Goal: Task Accomplishment & Management: Contribute content

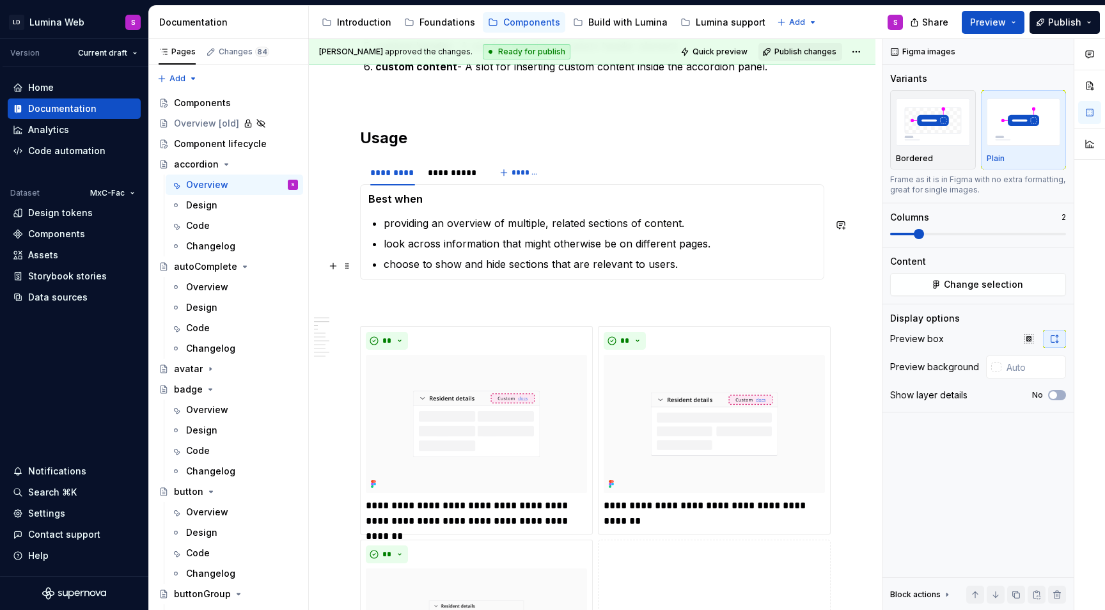
scroll to position [907, 0]
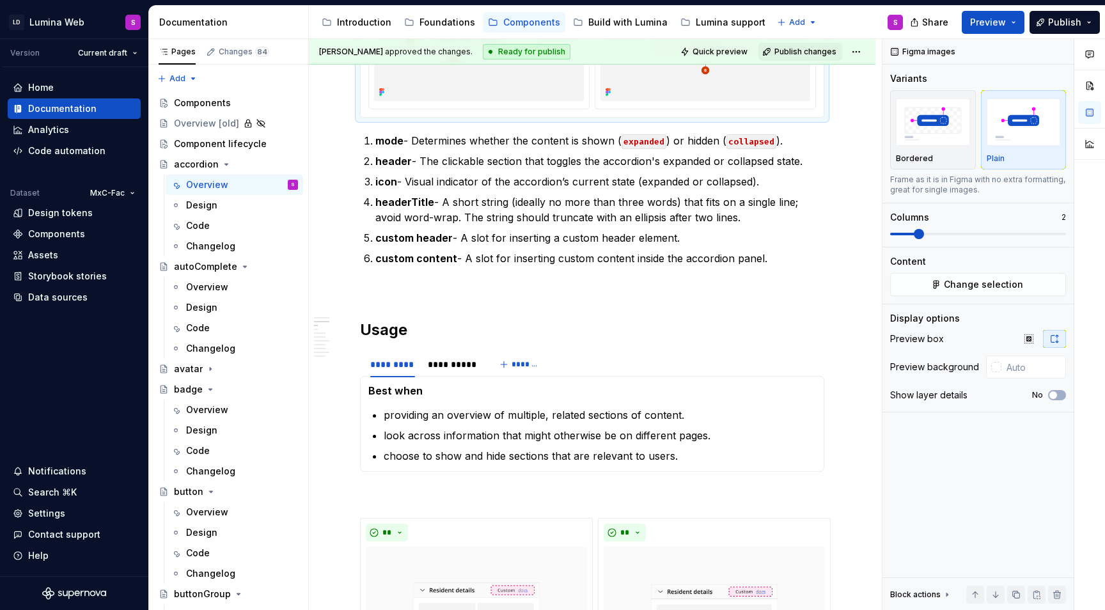
type textarea "*"
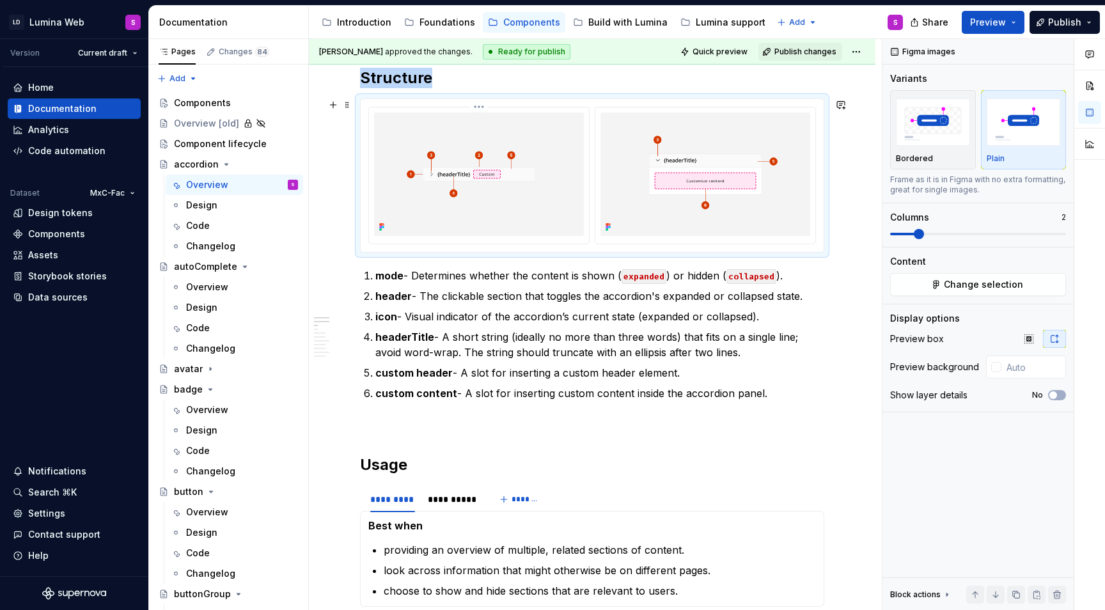
scroll to position [806, 0]
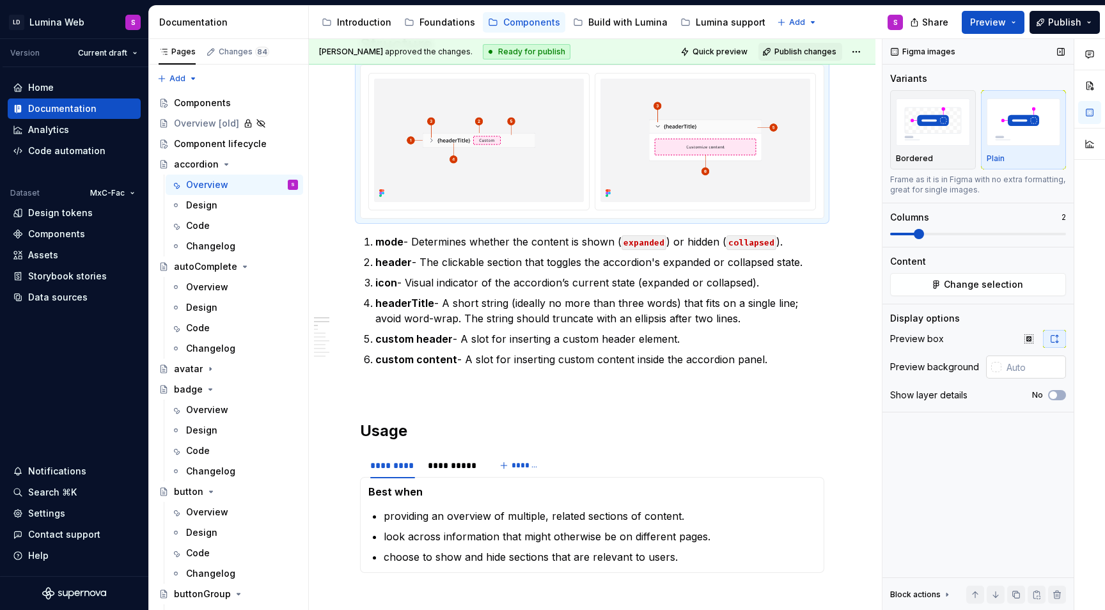
click at [1006, 374] on input "text" at bounding box center [1033, 366] width 65 height 23
paste input "#F4F4F5"
type input "#F4F4F5"
click at [952, 440] on div "Figma images Variants Bordered Plain Frame as it is in Figma with no extra form…" at bounding box center [977, 325] width 191 height 572
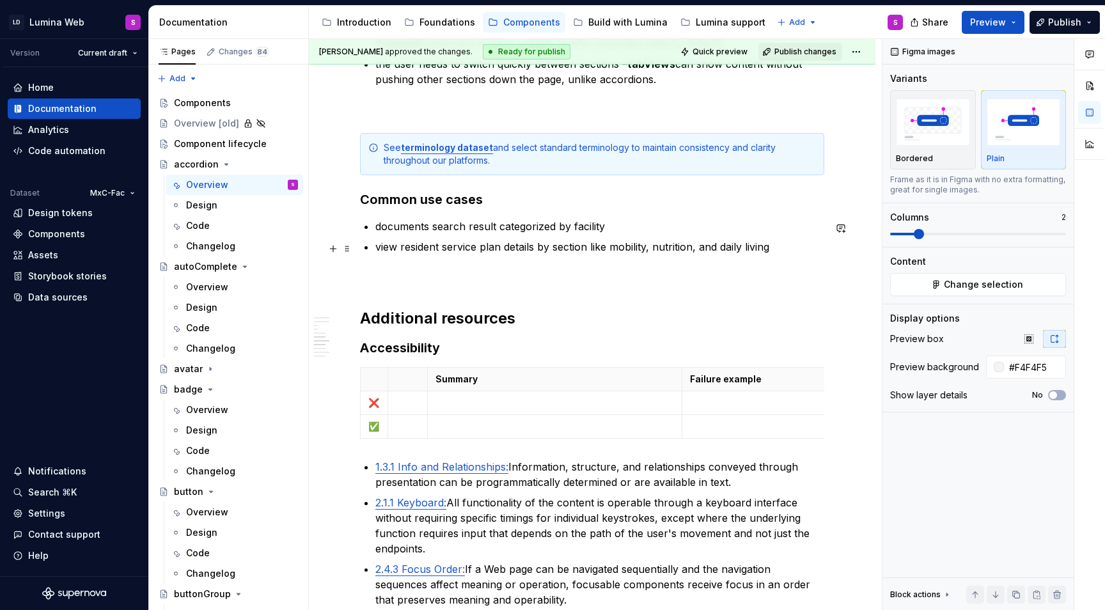
scroll to position [2575, 0]
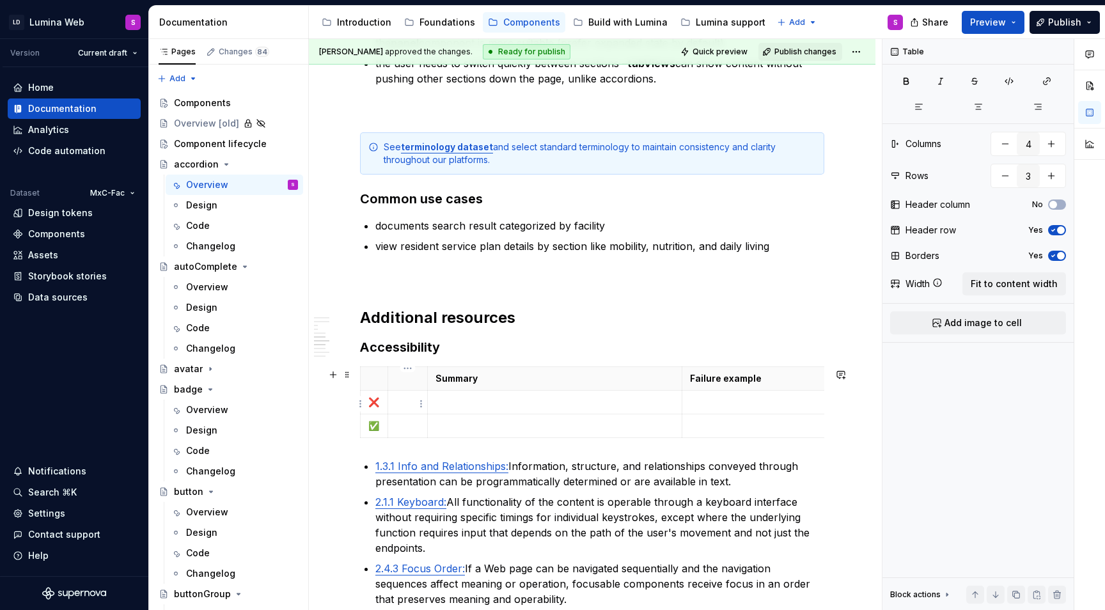
click at [396, 401] on p at bounding box center [408, 402] width 24 height 13
click at [361, 404] on html "LD Lumina Web S Version Current draft Home Documentation Analytics Code automat…" at bounding box center [552, 305] width 1105 height 610
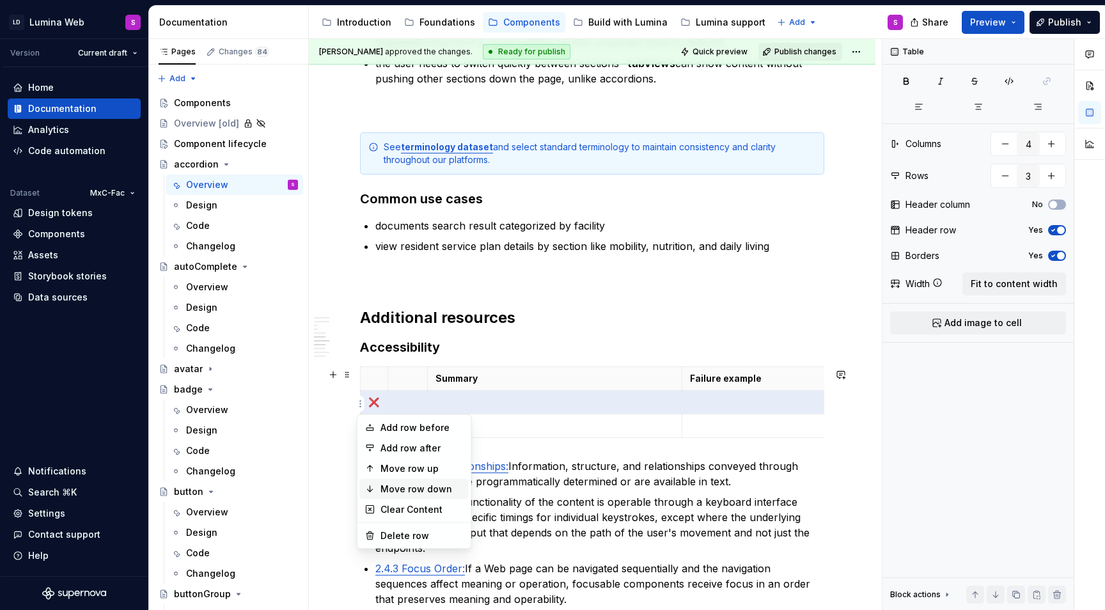
click at [398, 488] on div "Move row down" at bounding box center [421, 489] width 83 height 13
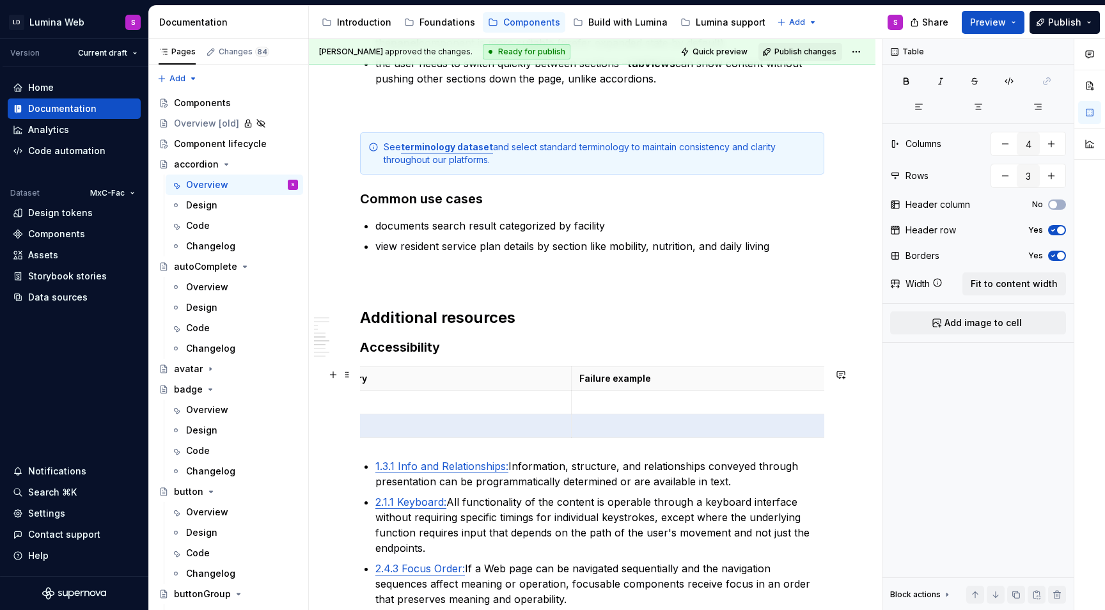
scroll to position [0, 0]
click at [412, 402] on p at bounding box center [408, 402] width 24 height 13
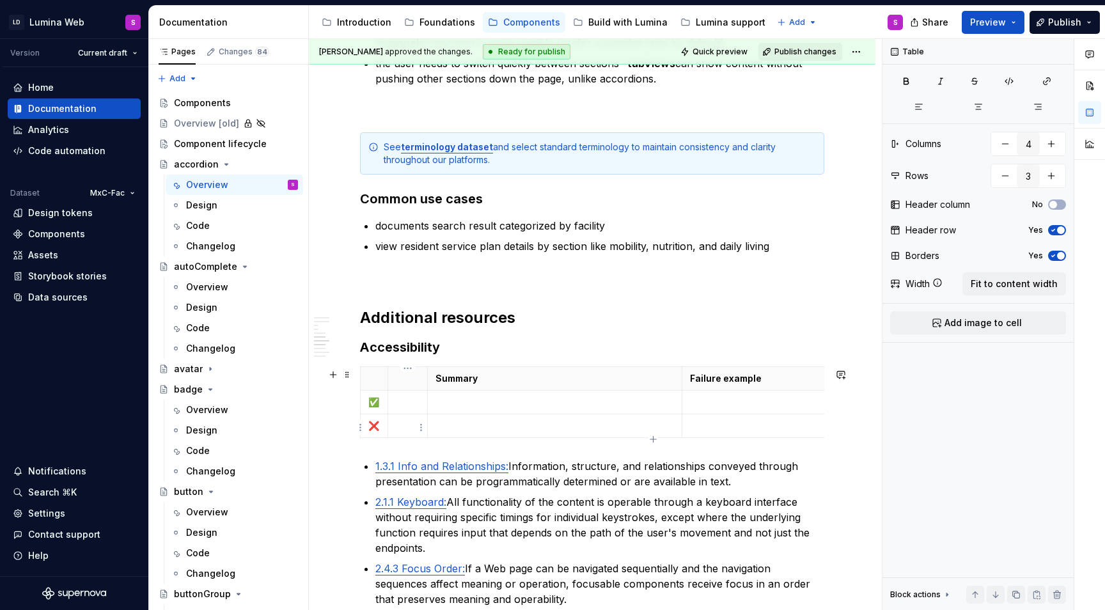
click at [399, 426] on p at bounding box center [408, 425] width 24 height 13
click at [403, 403] on p at bounding box center [408, 402] width 24 height 13
type textarea "*"
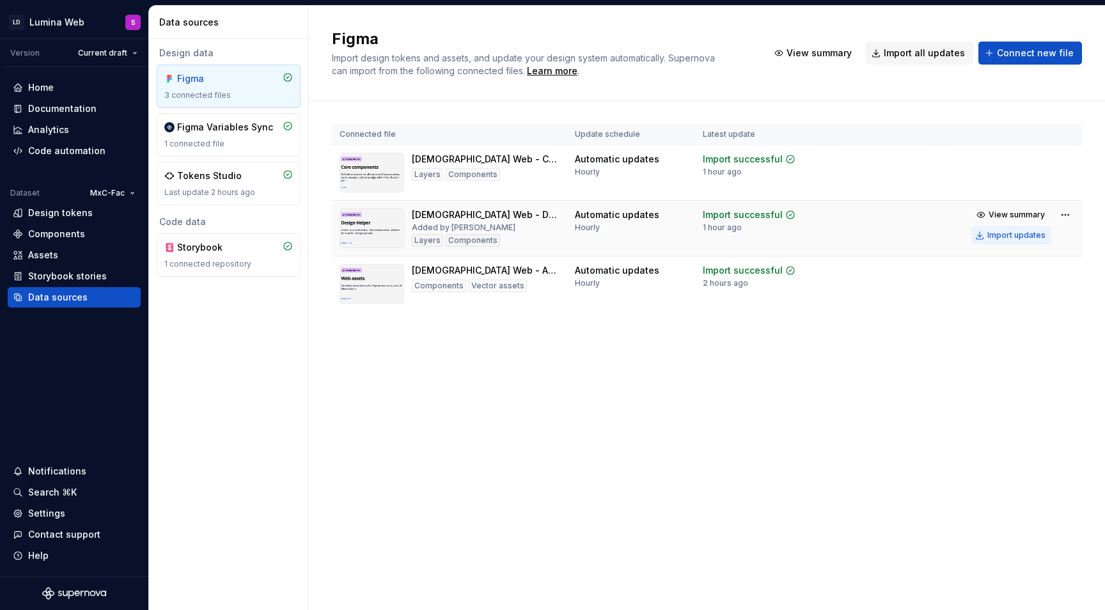
click at [1019, 233] on div "Import updates" at bounding box center [1016, 235] width 58 height 10
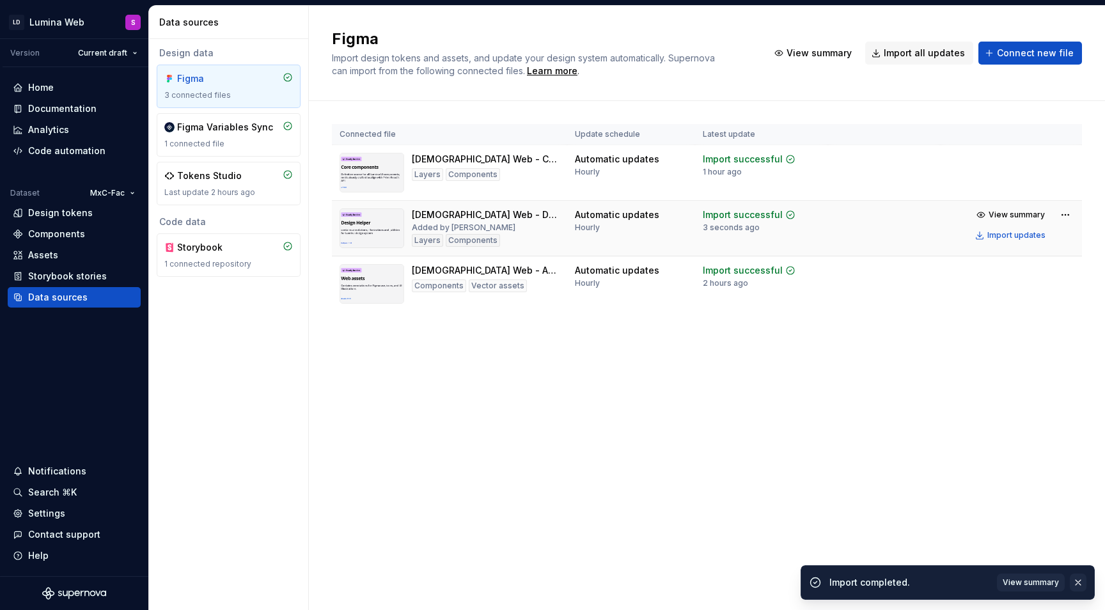
click at [1078, 580] on button "button" at bounding box center [1078, 583] width 17 height 18
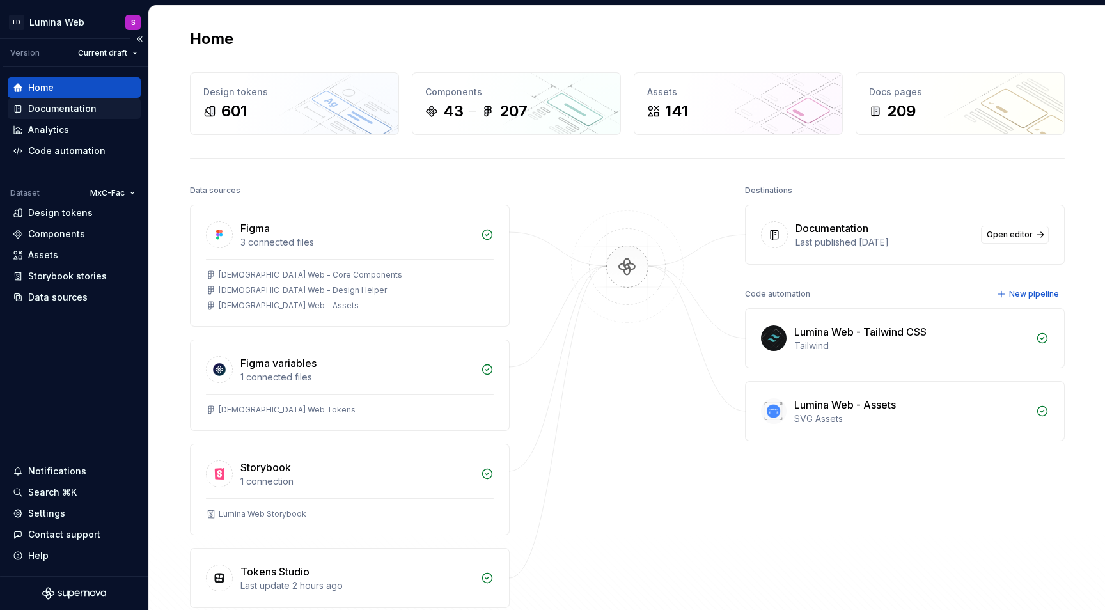
click at [89, 113] on div "Documentation" at bounding box center [62, 108] width 68 height 13
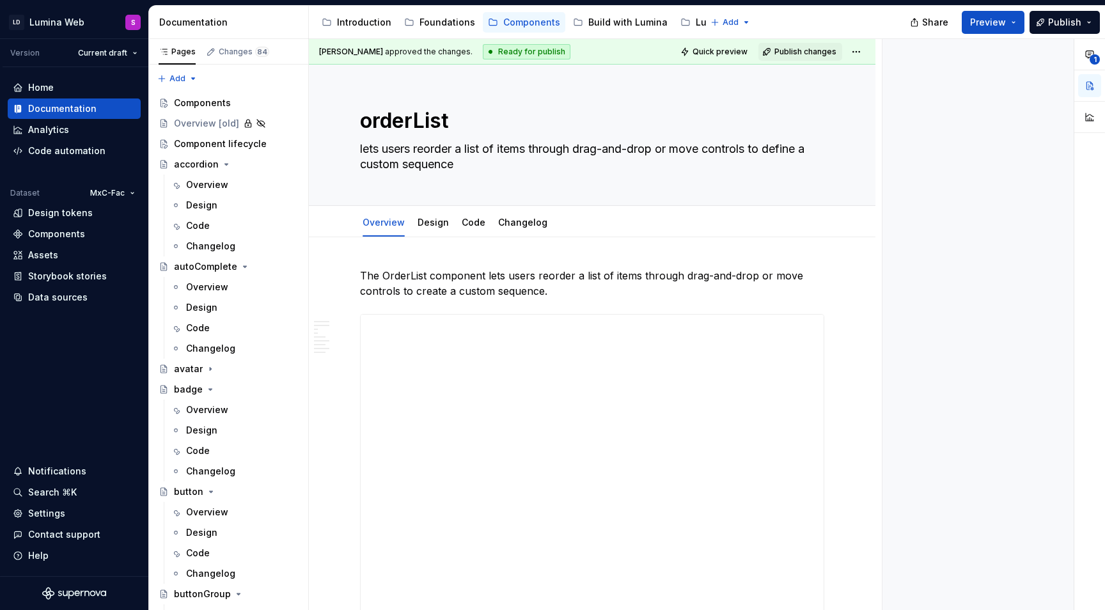
type textarea "*"
